Goal: Entertainment & Leisure: Consume media (video, audio)

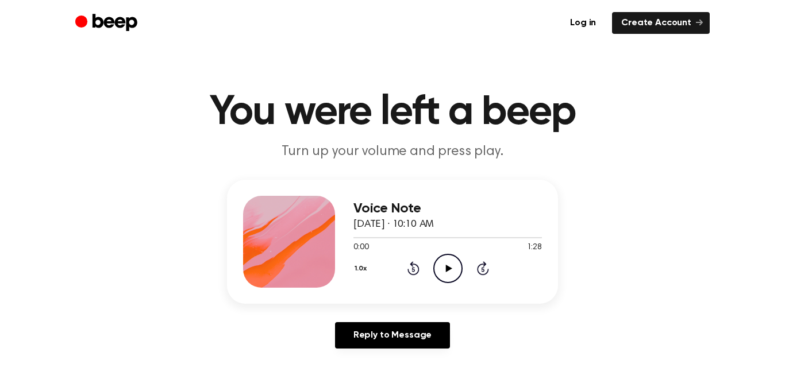
click at [448, 266] on icon "Play Audio" at bounding box center [447, 268] width 29 height 29
click at [410, 271] on icon "Rewind 5 seconds" at bounding box center [413, 268] width 13 height 15
click at [444, 257] on icon "Play Audio" at bounding box center [447, 268] width 29 height 29
click at [443, 261] on icon "Play Audio" at bounding box center [447, 268] width 29 height 29
click at [434, 266] on icon "Play Audio" at bounding box center [447, 268] width 29 height 29
